Goal: Navigation & Orientation: Find specific page/section

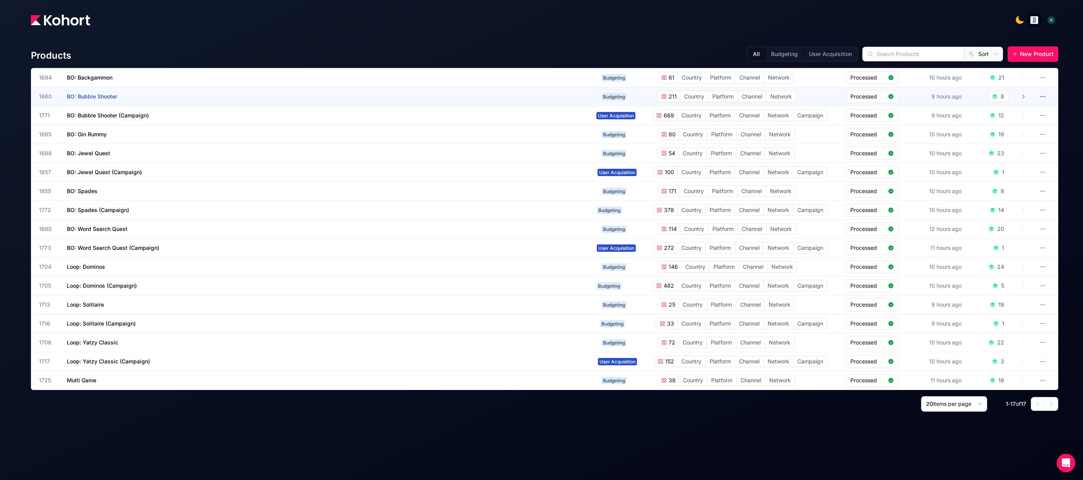
click at [613, 96] on span "Budgeting" at bounding box center [613, 96] width 25 height 7
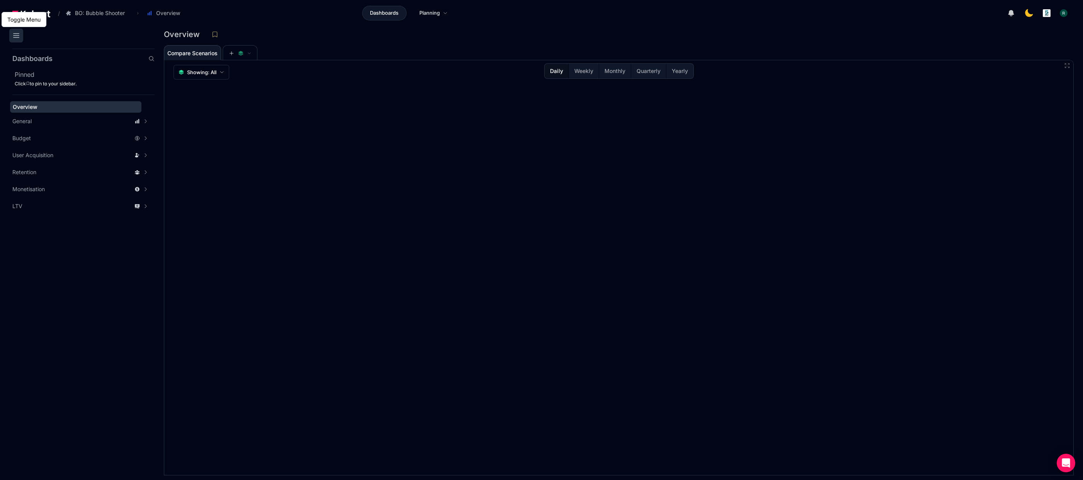
click at [17, 38] on icon at bounding box center [16, 35] width 9 height 9
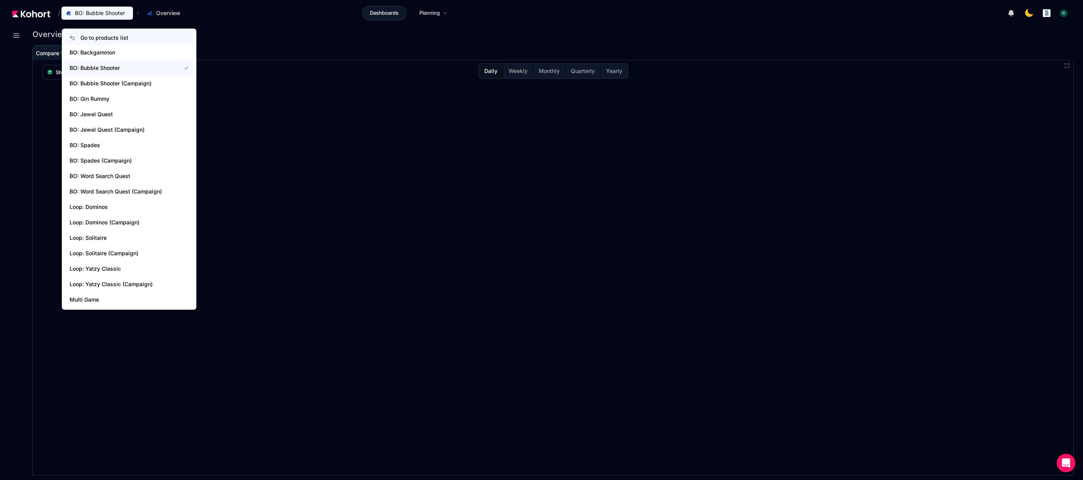
click at [89, 34] on span "Go to products list" at bounding box center [104, 38] width 48 height 8
